Goal: Information Seeking & Learning: Learn about a topic

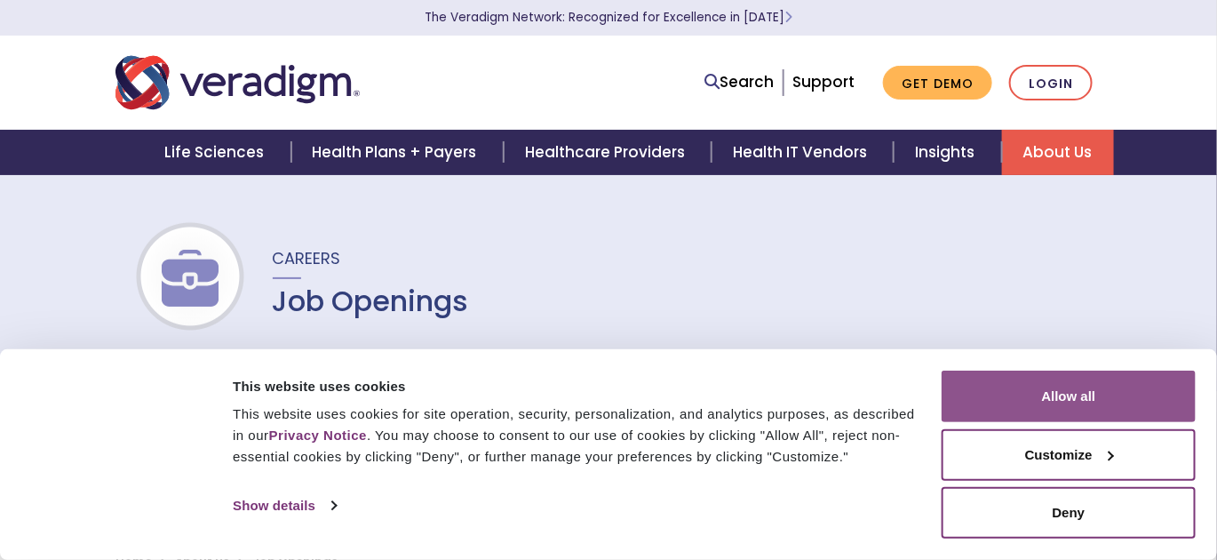
click at [1037, 385] on button "Allow all" at bounding box center [1069, 396] width 254 height 52
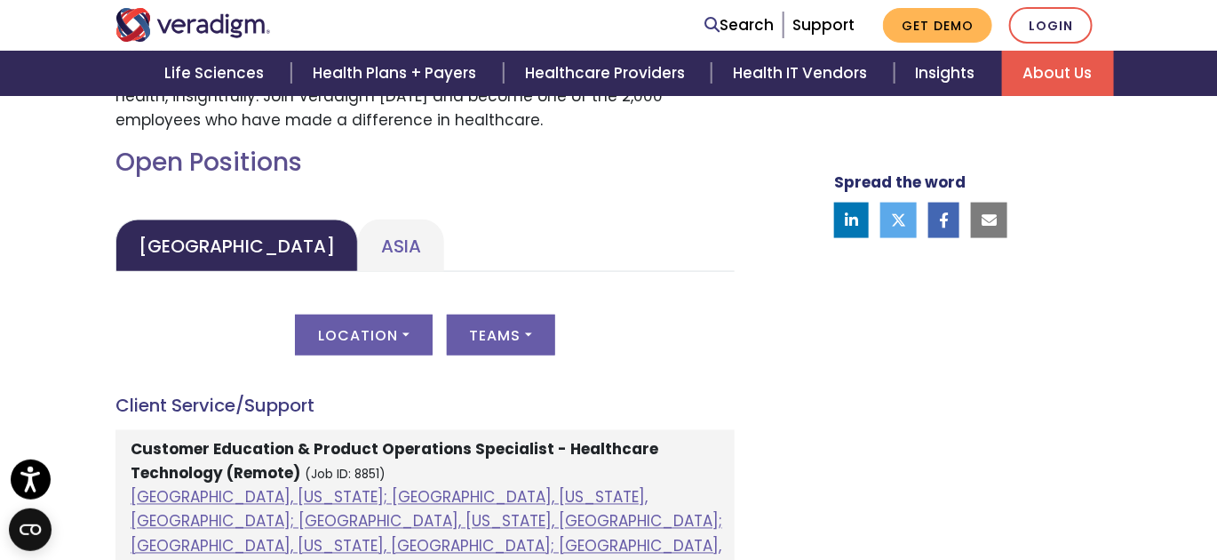
scroll to position [811, 0]
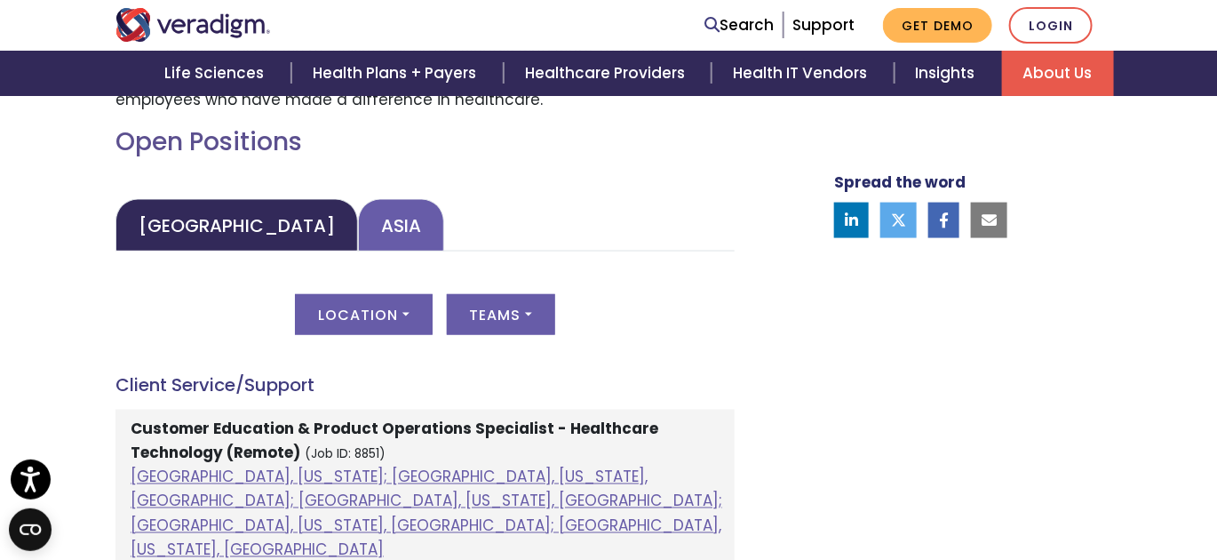
click at [369, 224] on link "Asia" at bounding box center [401, 225] width 86 height 52
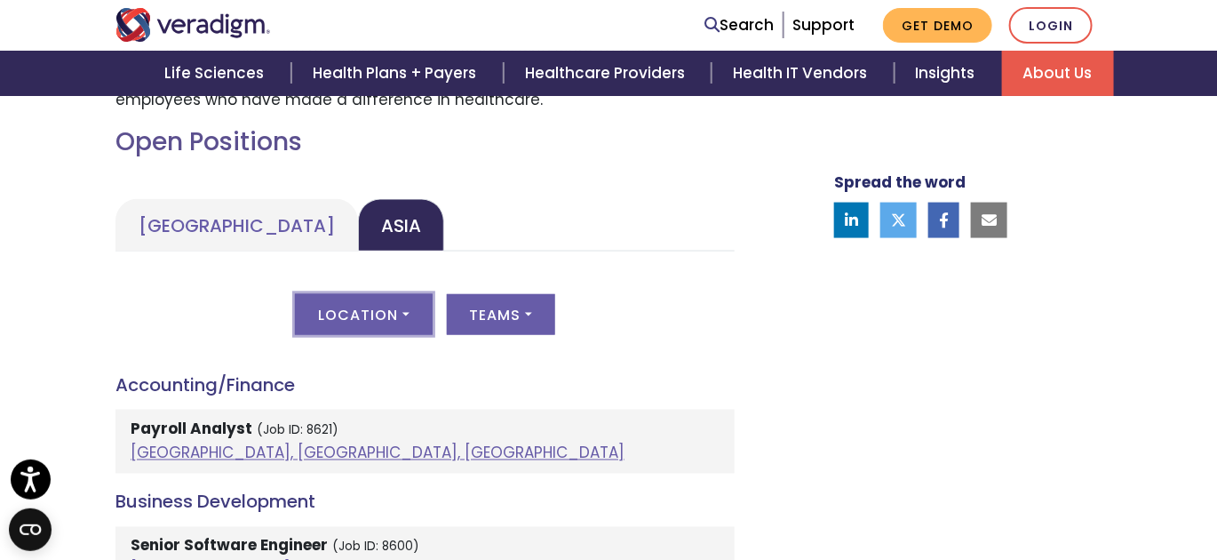
click at [413, 316] on button "Location" at bounding box center [363, 314] width 137 height 41
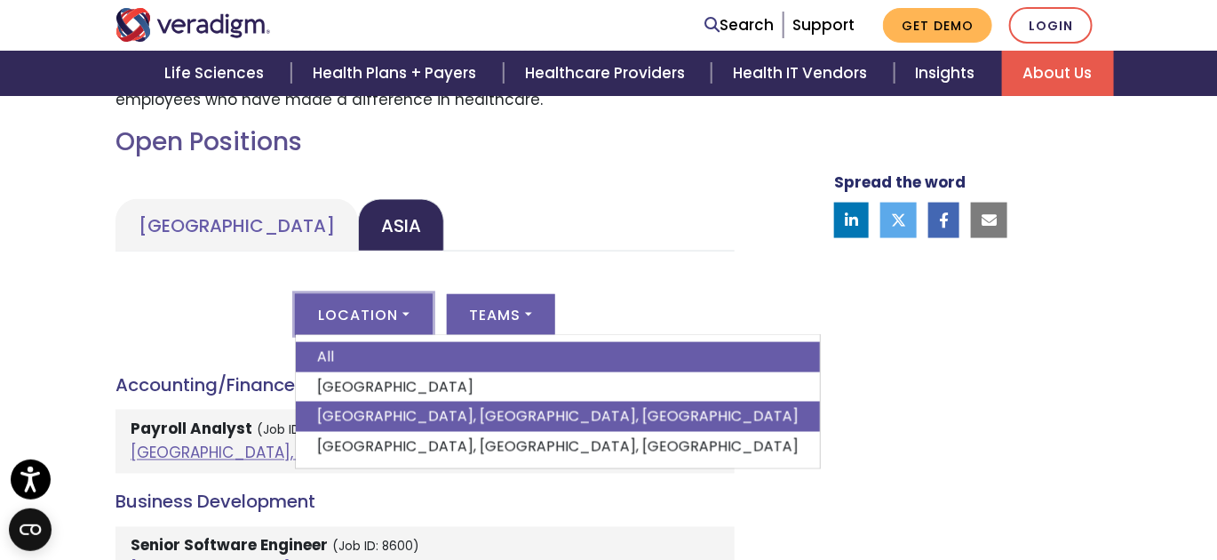
click at [376, 411] on link "[GEOGRAPHIC_DATA], [GEOGRAPHIC_DATA], [GEOGRAPHIC_DATA]" at bounding box center [558, 416] width 524 height 30
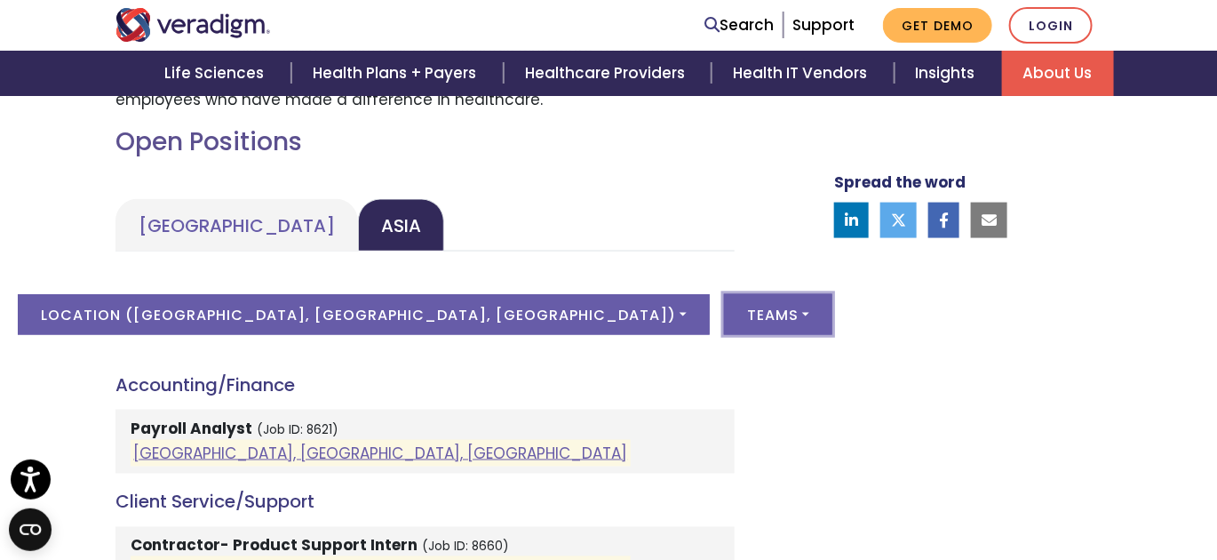
click at [724, 298] on button "Teams" at bounding box center [778, 314] width 108 height 41
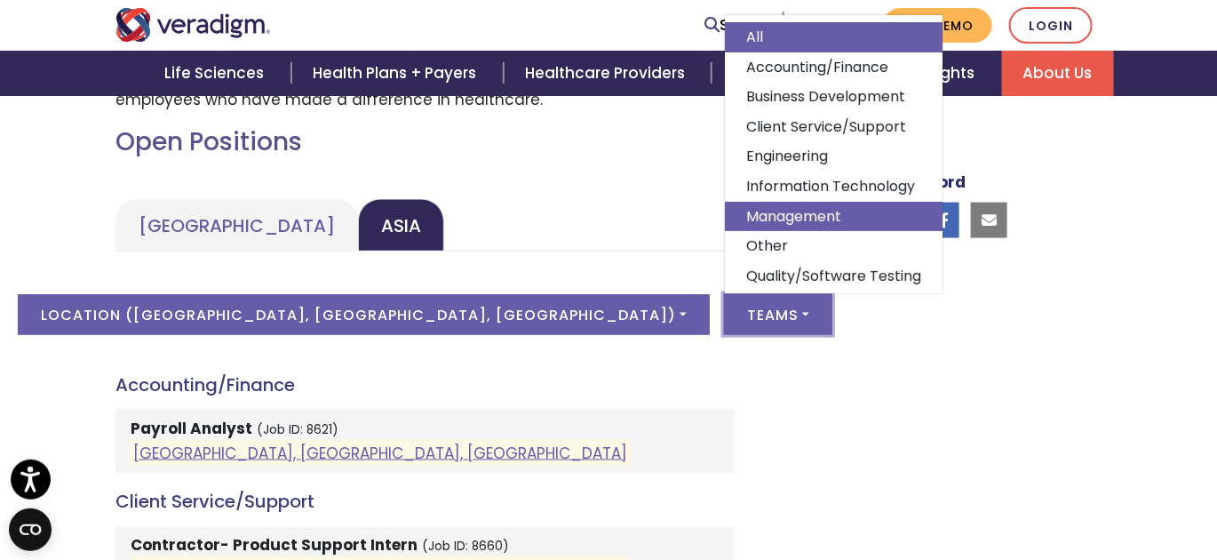
click at [725, 221] on link "Management" at bounding box center [834, 217] width 218 height 30
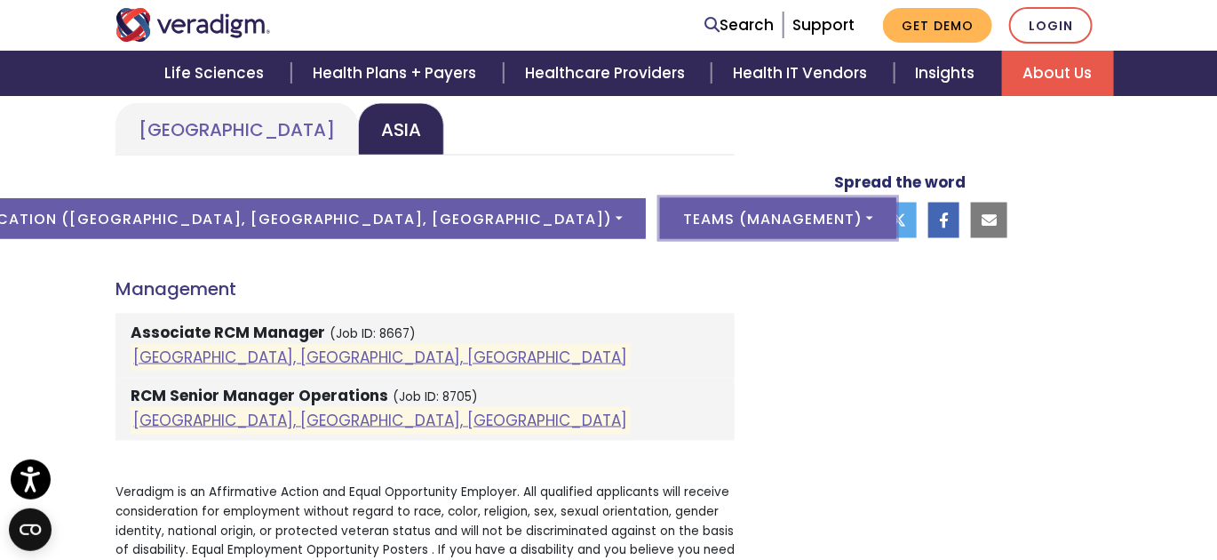
scroll to position [911, 0]
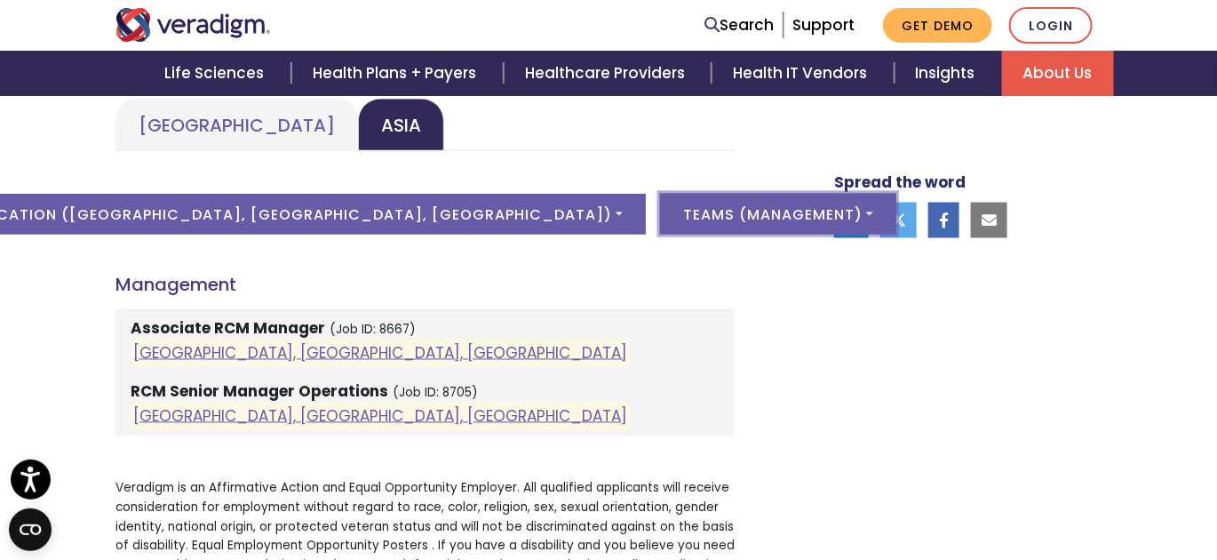
click at [669, 205] on button "Teams ( Management )" at bounding box center [778, 214] width 236 height 41
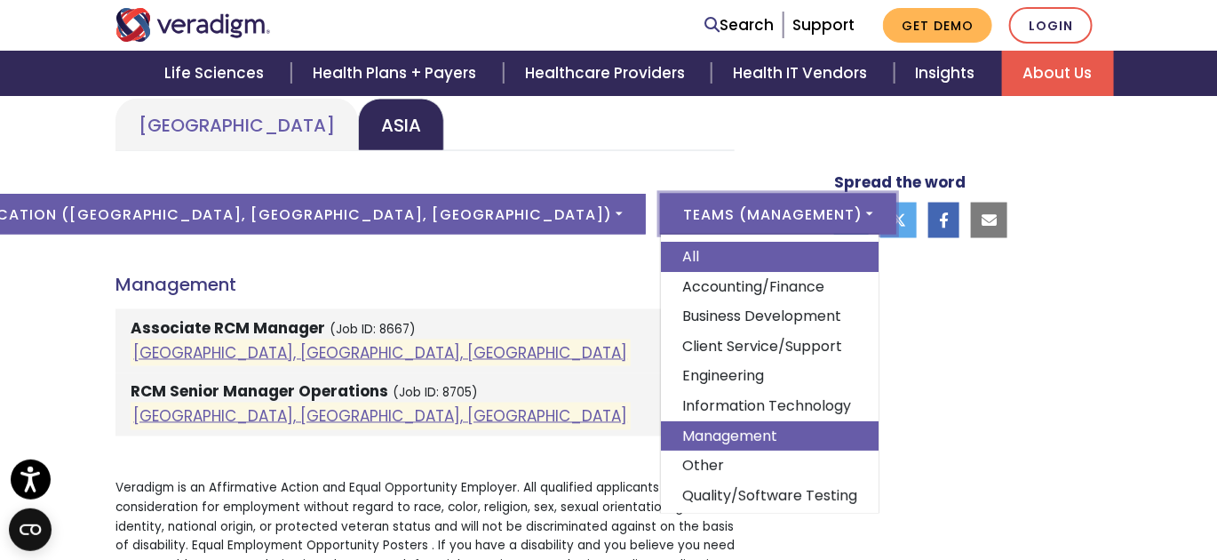
click at [661, 266] on link "All" at bounding box center [770, 257] width 218 height 30
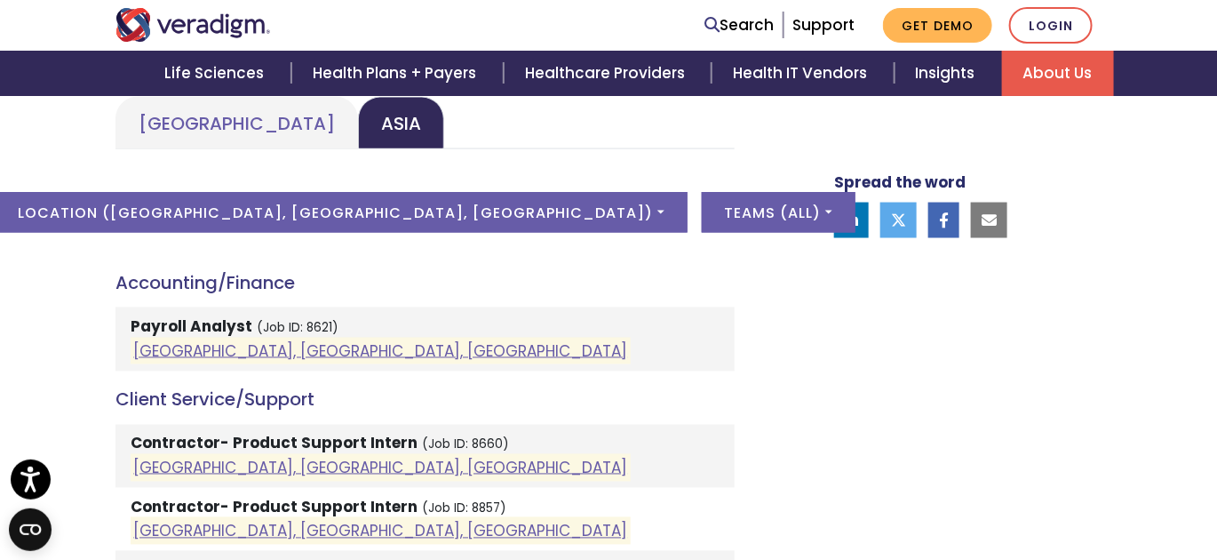
scroll to position [916, 0]
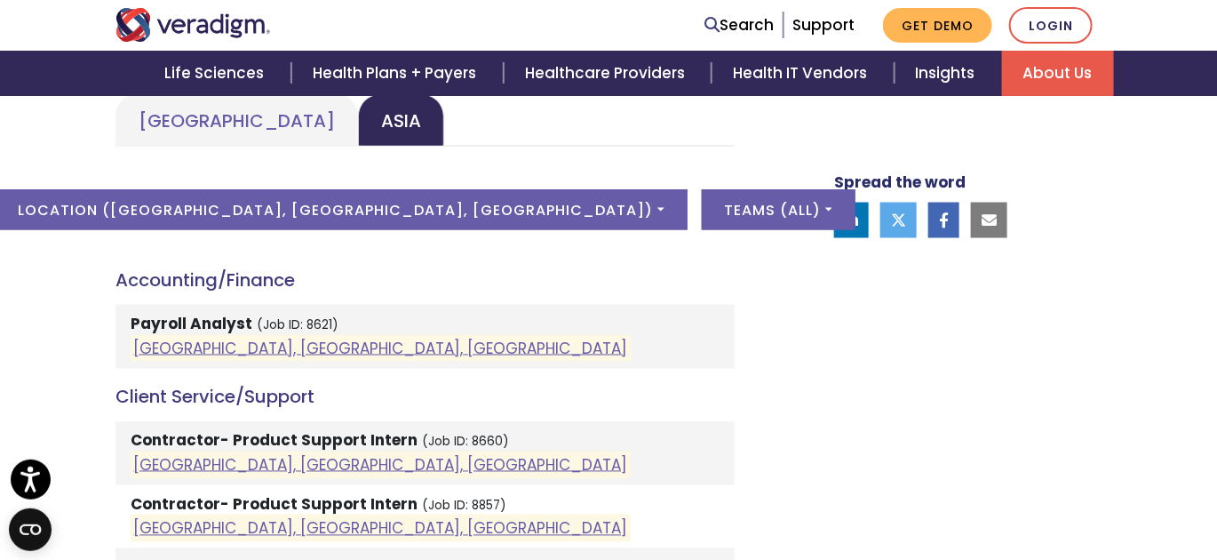
click at [219, 321] on strong "Payroll Analyst" at bounding box center [192, 324] width 122 height 21
click at [222, 343] on link "[GEOGRAPHIC_DATA], [GEOGRAPHIC_DATA], [GEOGRAPHIC_DATA]" at bounding box center [380, 348] width 494 height 21
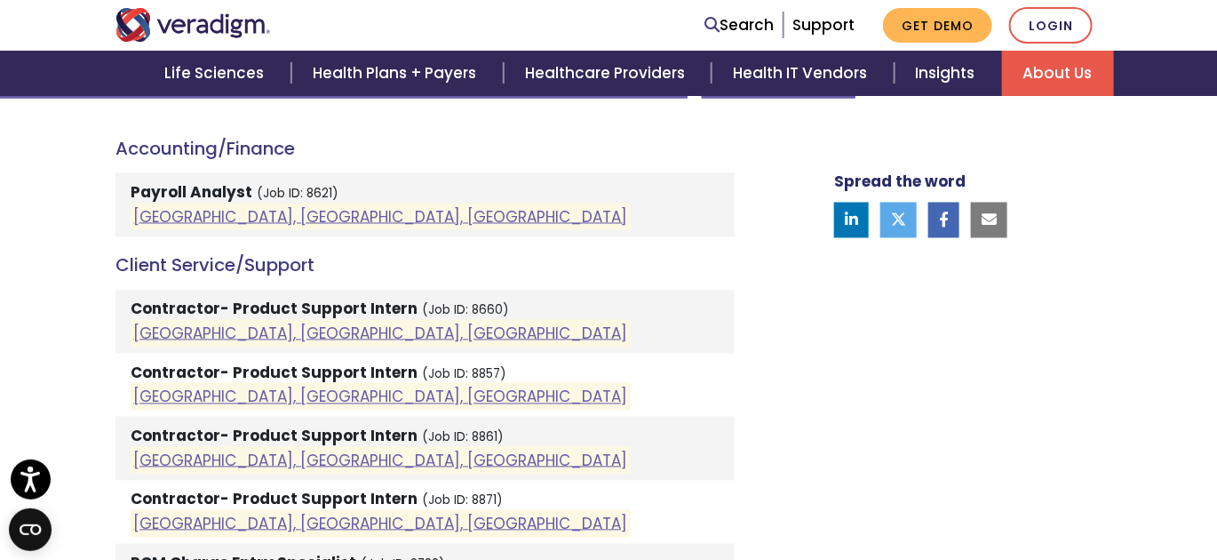
scroll to position [1062, 0]
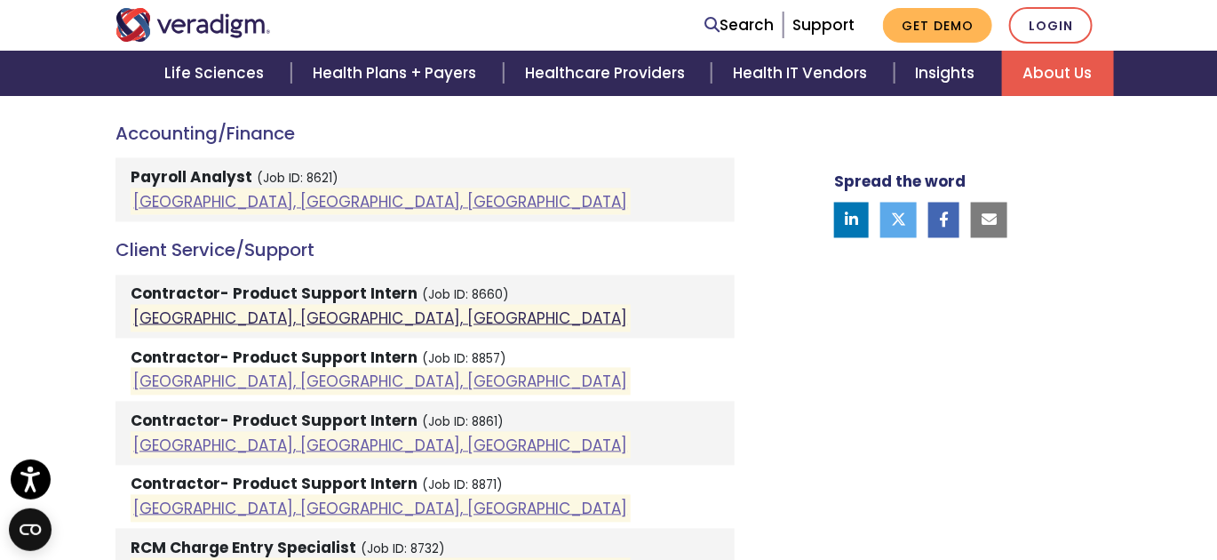
click at [296, 315] on link "[GEOGRAPHIC_DATA], [GEOGRAPHIC_DATA], [GEOGRAPHIC_DATA]" at bounding box center [380, 317] width 494 height 21
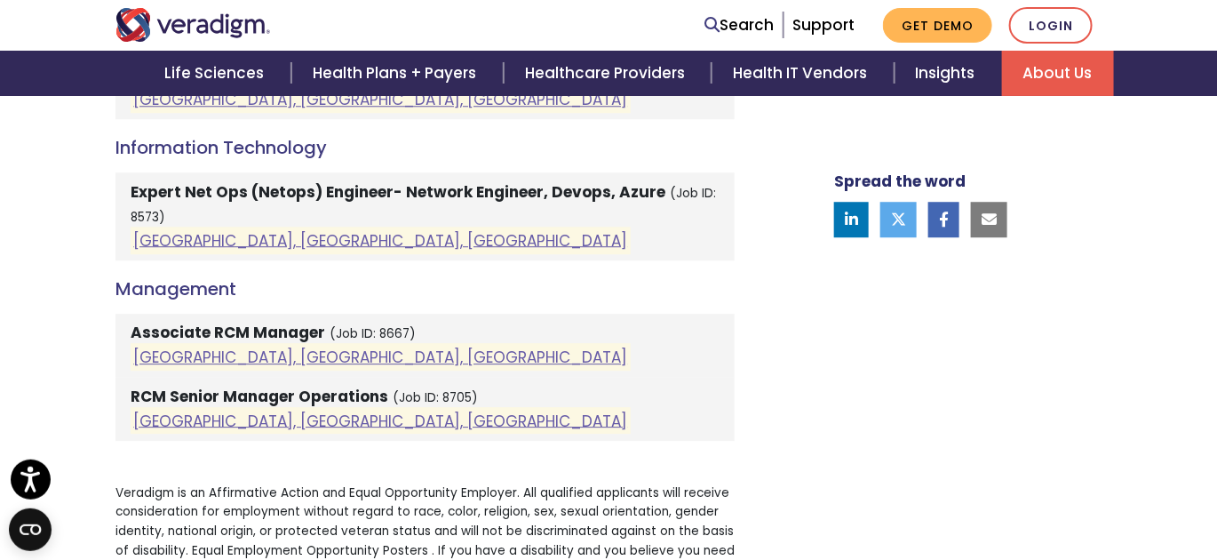
scroll to position [1664, 0]
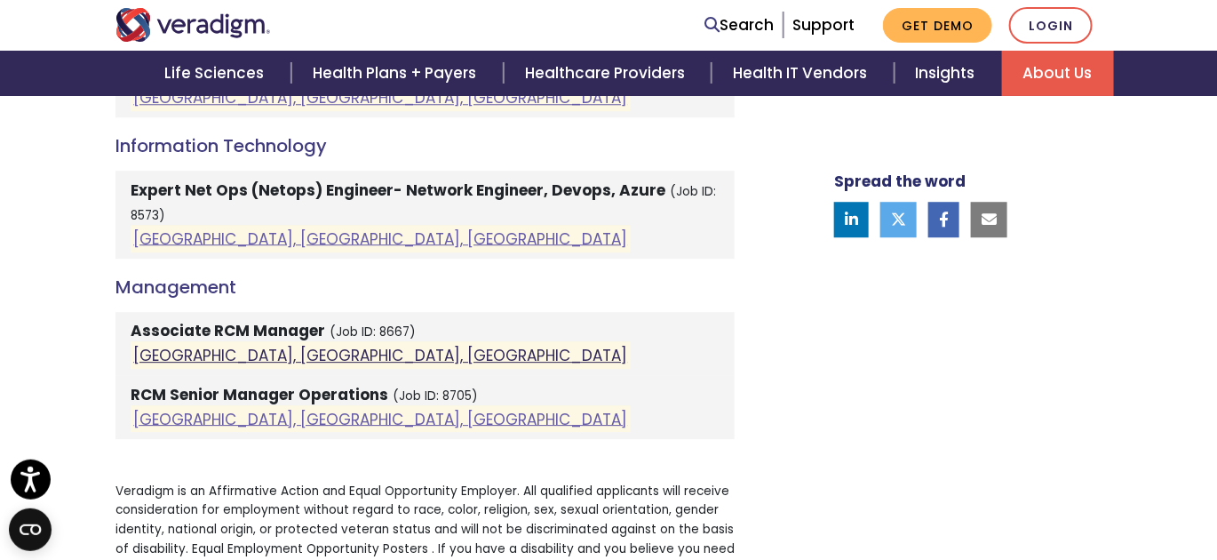
click at [241, 354] on link "[GEOGRAPHIC_DATA], [GEOGRAPHIC_DATA], [GEOGRAPHIC_DATA]" at bounding box center [380, 355] width 494 height 21
